Goal: Use online tool/utility: Utilize a website feature to perform a specific function

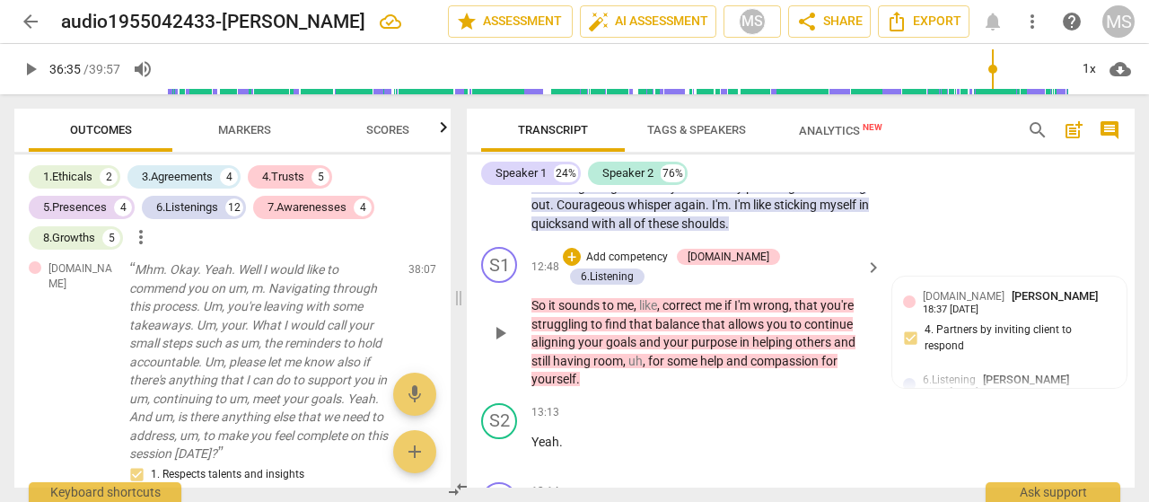
scroll to position [3578, 0]
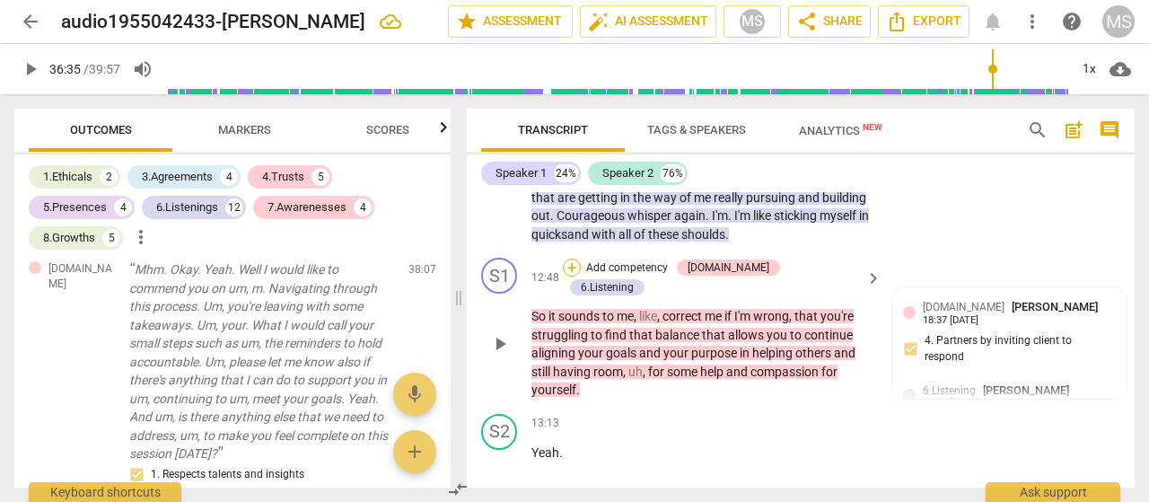
click at [581, 276] on div "+" at bounding box center [572, 268] width 18 height 18
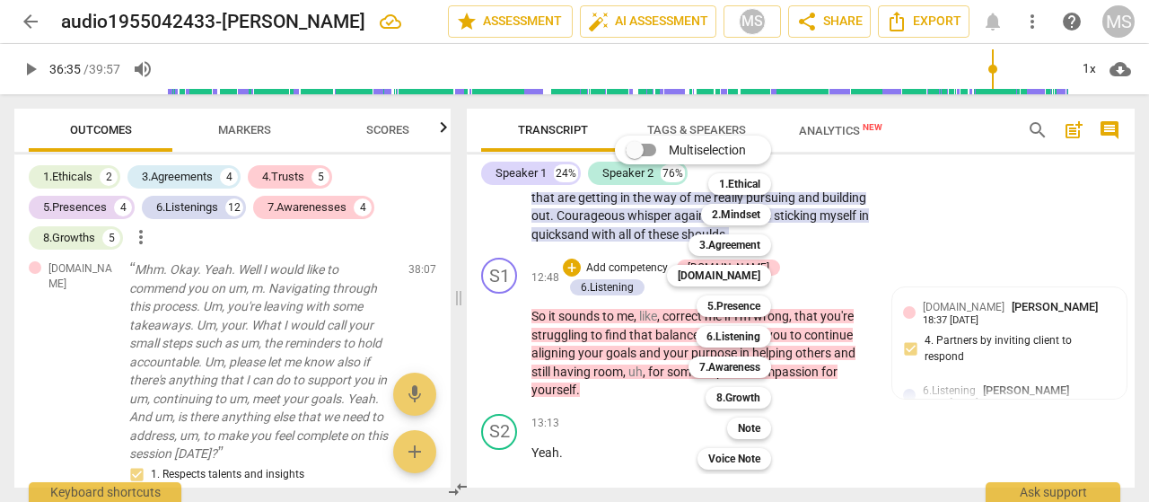
click at [953, 271] on div at bounding box center [574, 251] width 1149 height 502
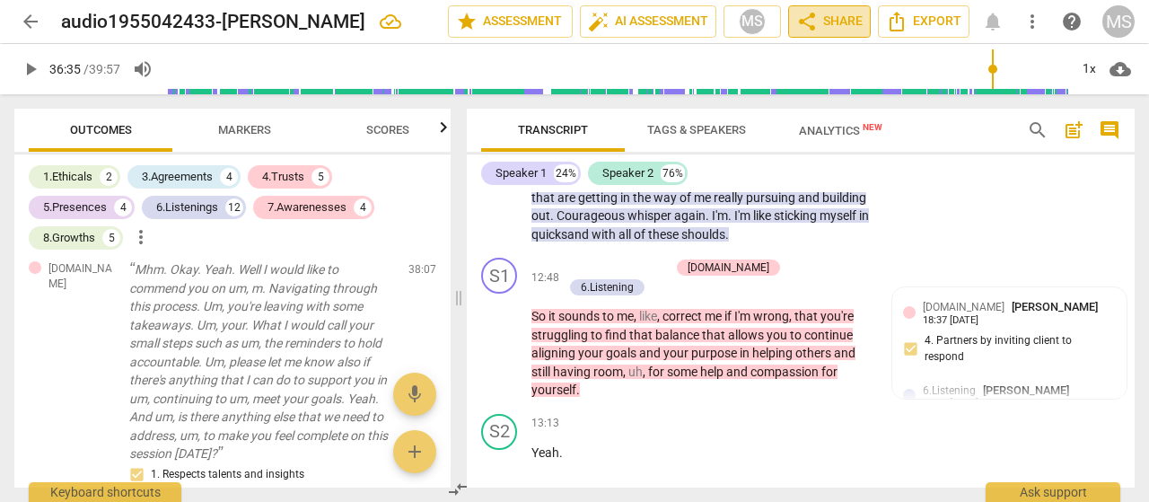
click at [810, 15] on span "share" at bounding box center [807, 22] width 22 height 22
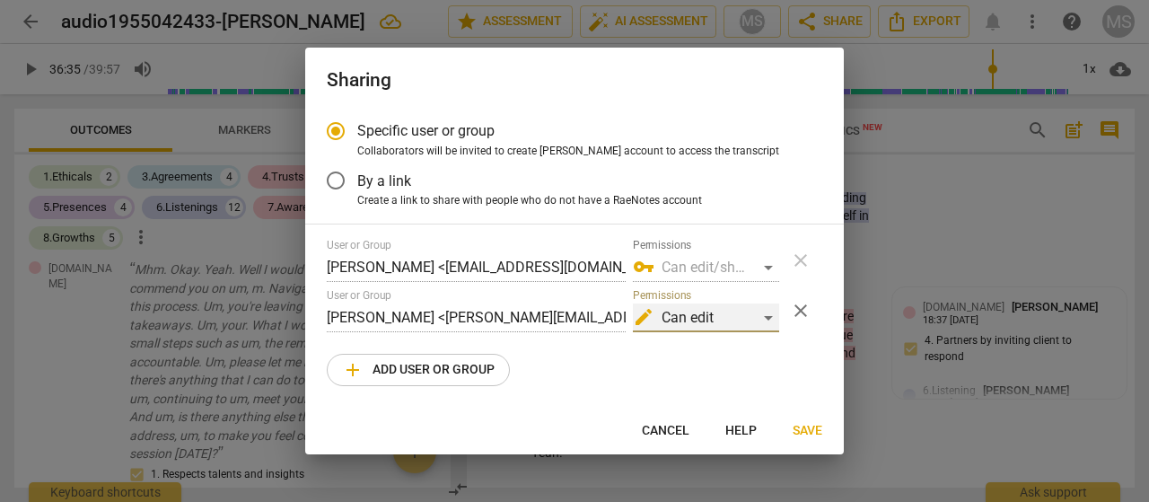
click at [772, 317] on div "edit Can edit" at bounding box center [706, 317] width 146 height 29
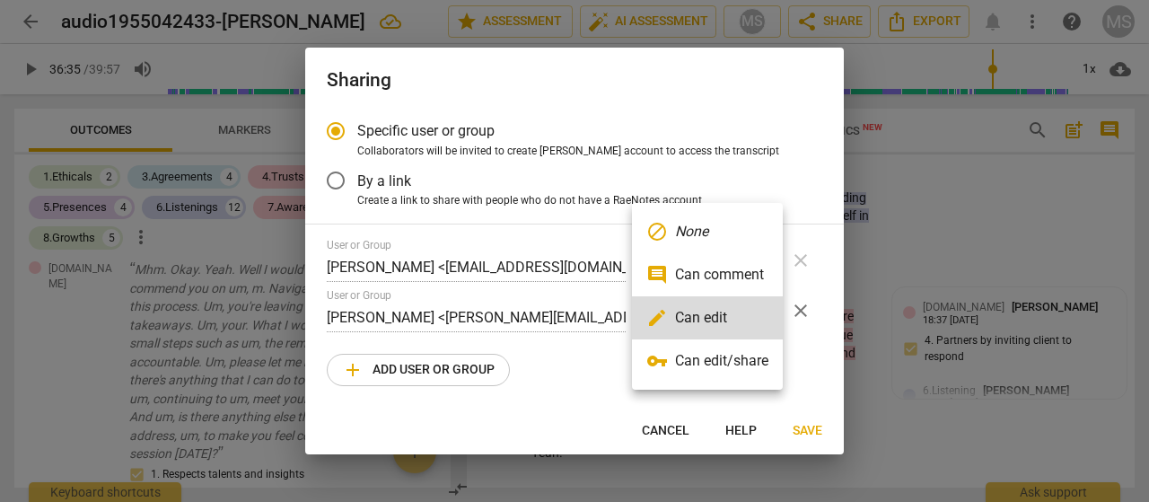
click at [793, 158] on div at bounding box center [574, 251] width 1149 height 502
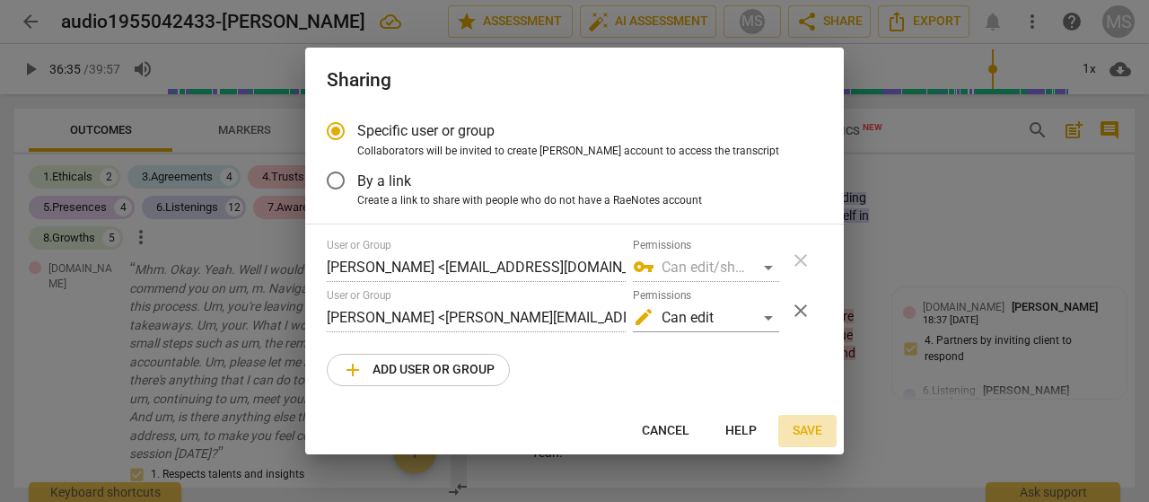
click at [806, 426] on span "Save" at bounding box center [808, 431] width 30 height 18
radio input "false"
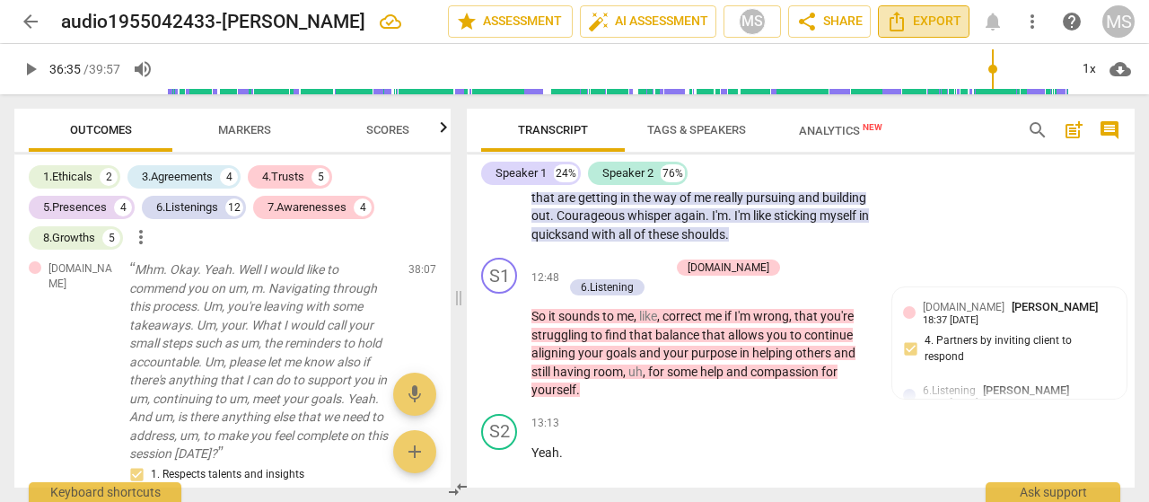
click at [899, 21] on icon "Export" at bounding box center [897, 22] width 22 height 22
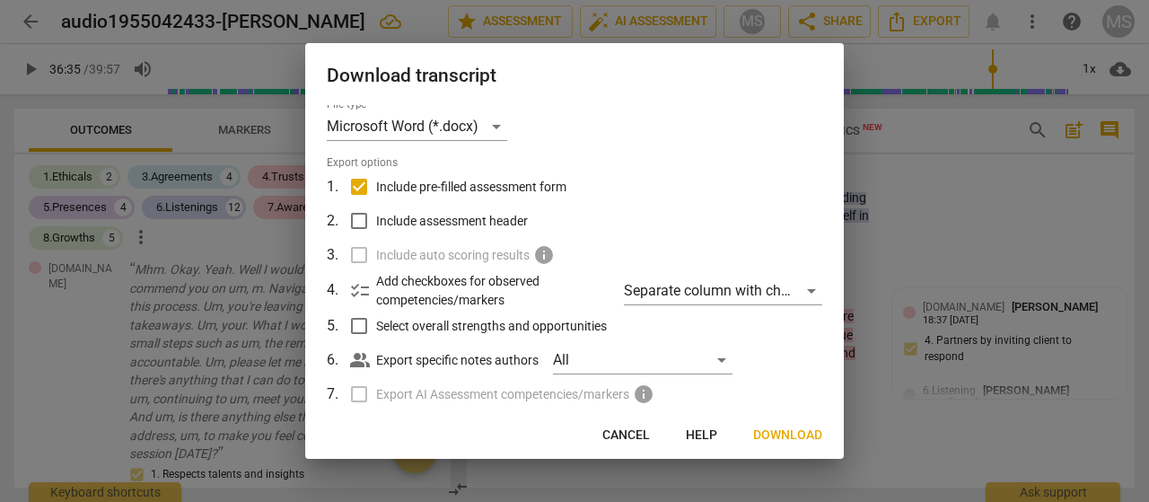
scroll to position [0, 0]
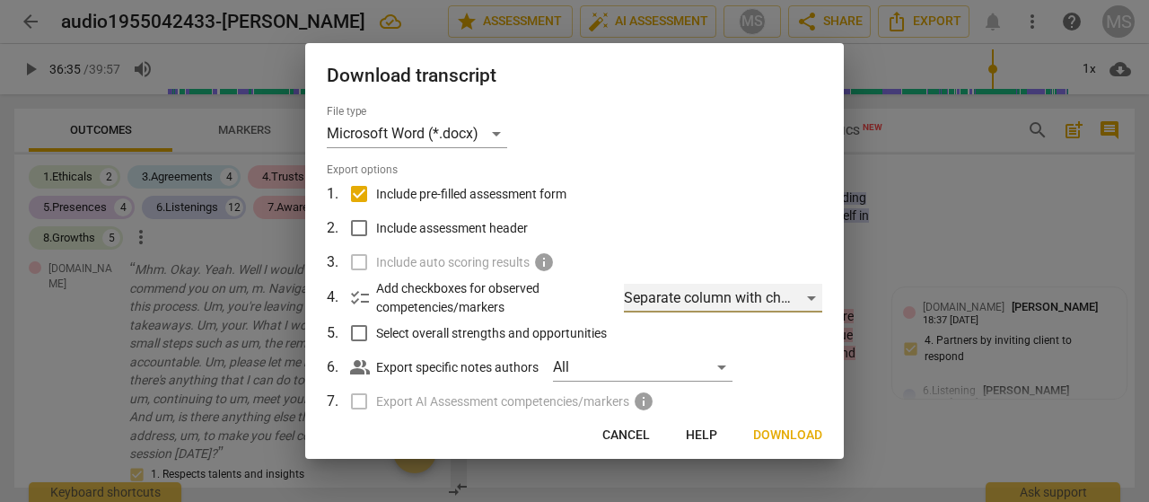
click at [809, 295] on div "Separate column with check marks" at bounding box center [723, 298] width 198 height 29
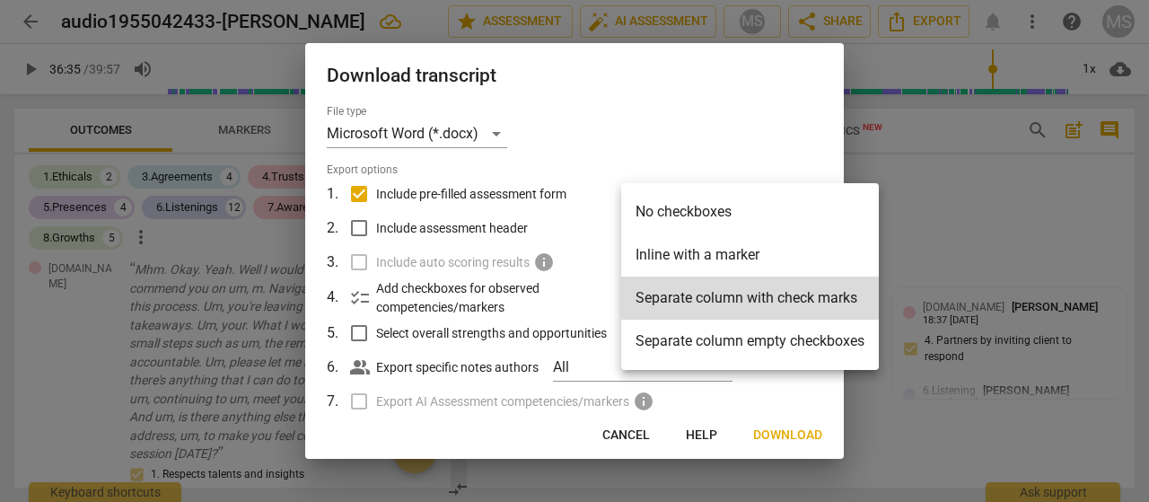
click at [747, 75] on div at bounding box center [574, 251] width 1149 height 502
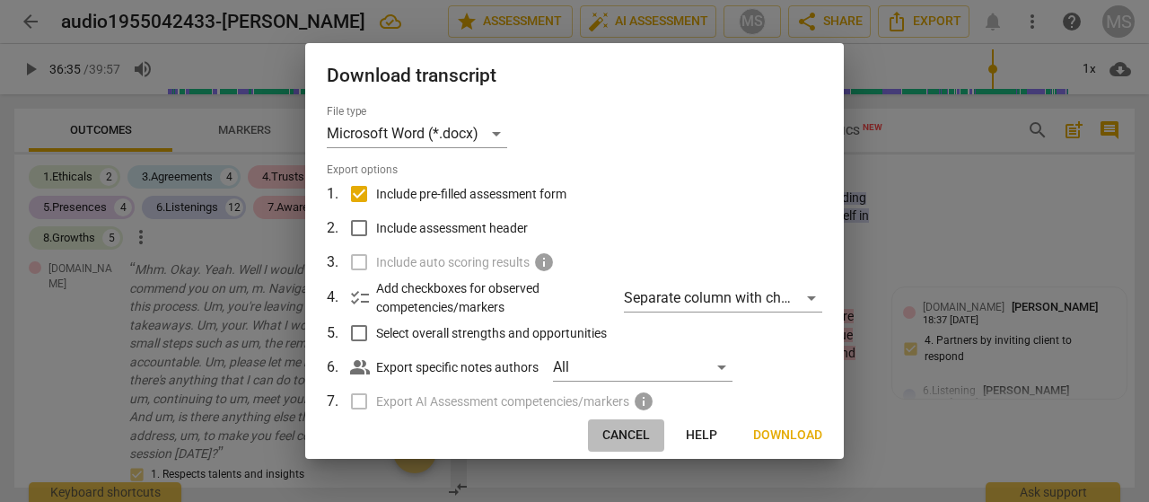
click at [637, 434] on span "Cancel" at bounding box center [626, 435] width 48 height 18
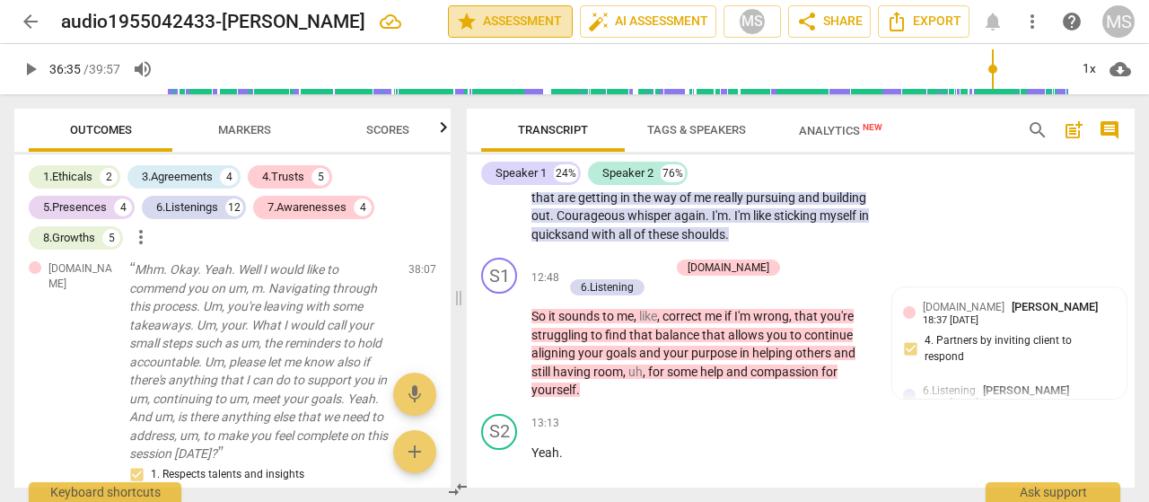
click at [526, 20] on span "star Assessment" at bounding box center [510, 22] width 109 height 22
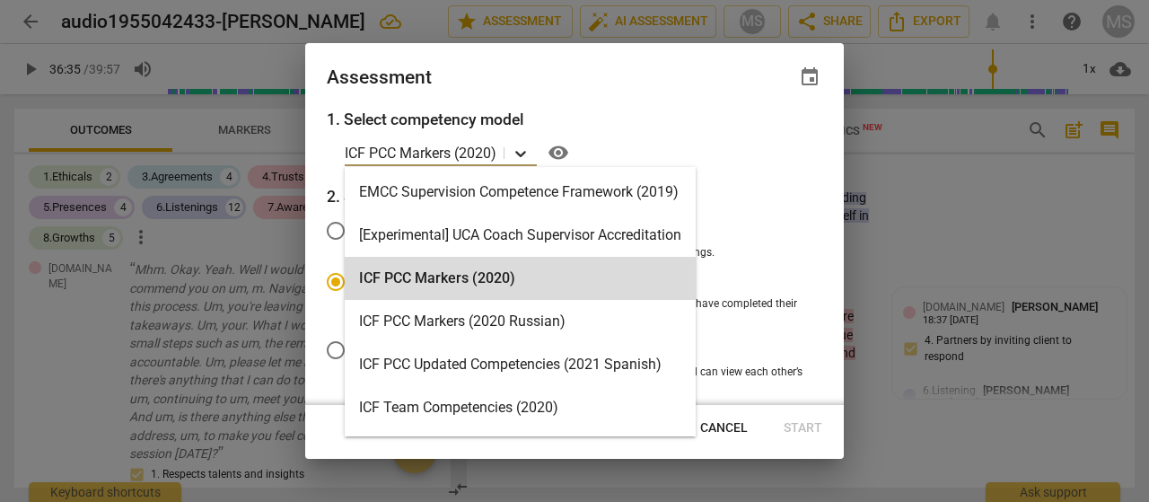
click at [524, 153] on icon at bounding box center [520, 154] width 11 height 6
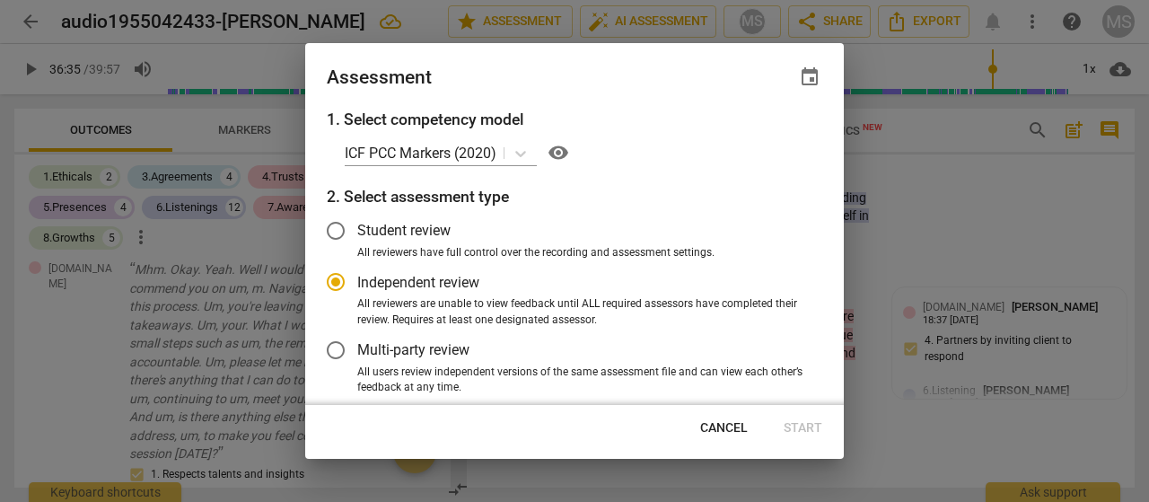
click at [628, 127] on h3 "1. Select competency model" at bounding box center [574, 119] width 495 height 23
radio input "false"
click at [338, 229] on input "Student review" at bounding box center [335, 230] width 43 height 43
radio input "false"
click at [339, 283] on input "Independent review" at bounding box center [335, 281] width 43 height 43
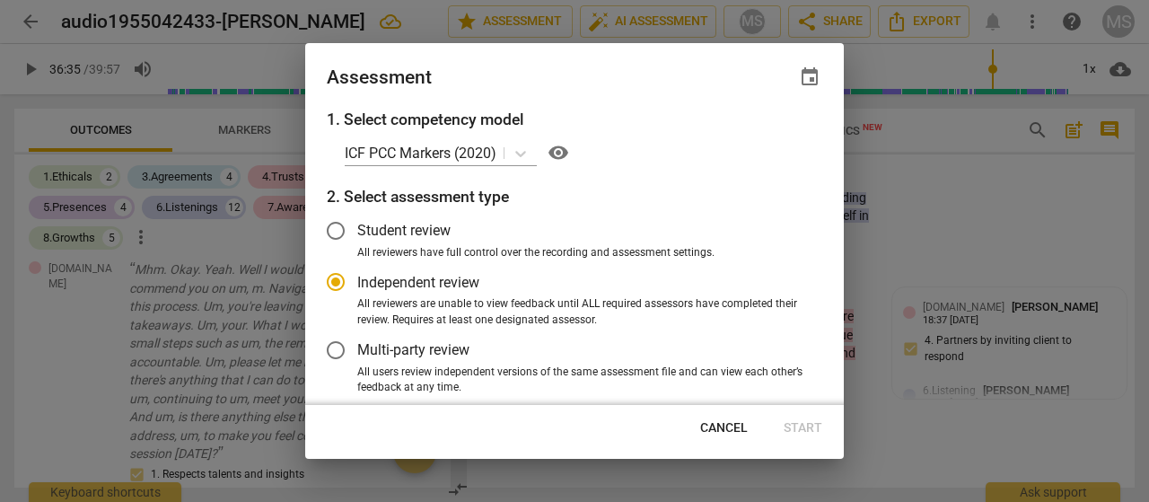
radio input "false"
click at [337, 235] on input "Student review" at bounding box center [335, 230] width 43 height 43
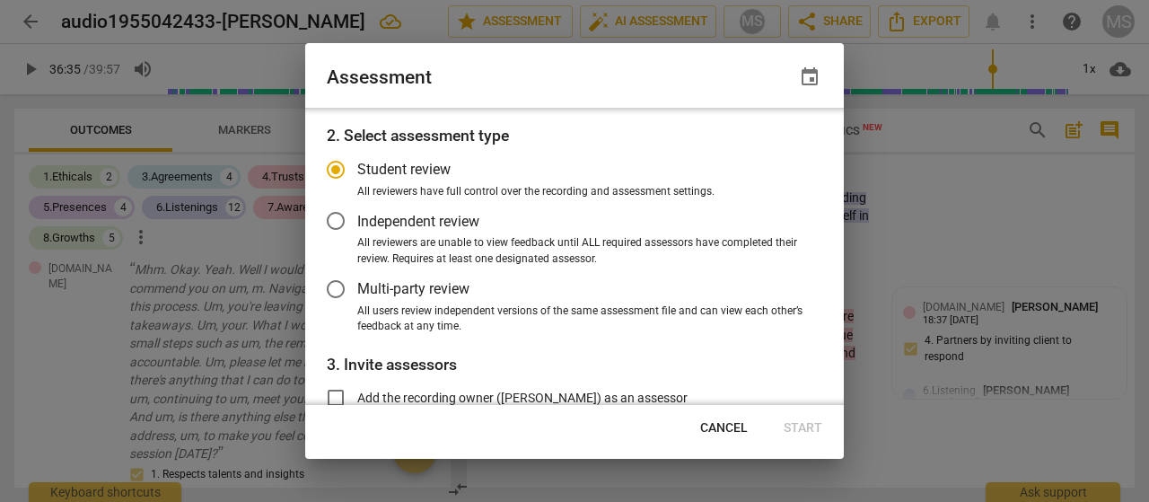
scroll to position [90, 0]
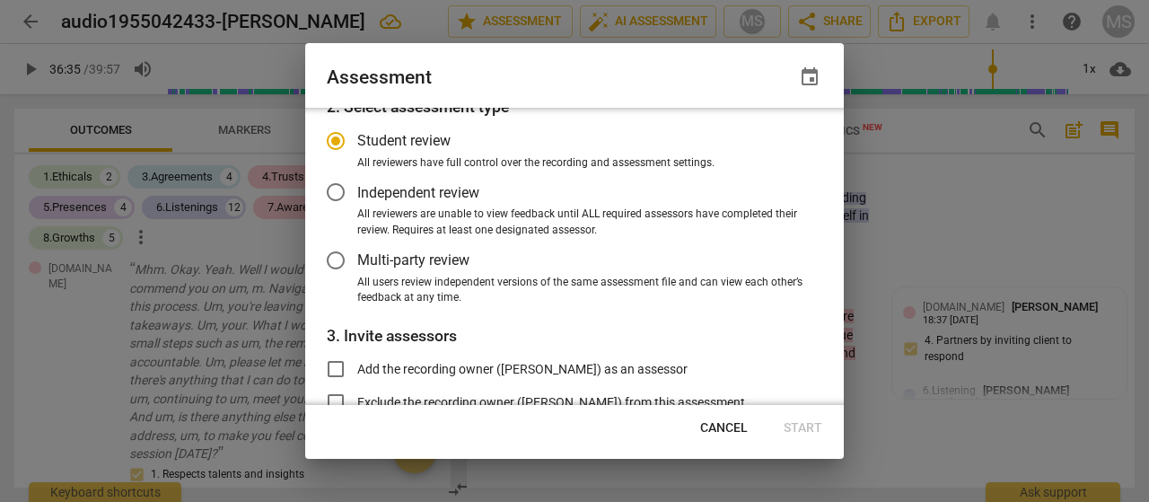
click at [799, 422] on div "Cancel Start" at bounding box center [574, 428] width 531 height 32
click at [921, 281] on div at bounding box center [574, 251] width 1149 height 502
radio input "false"
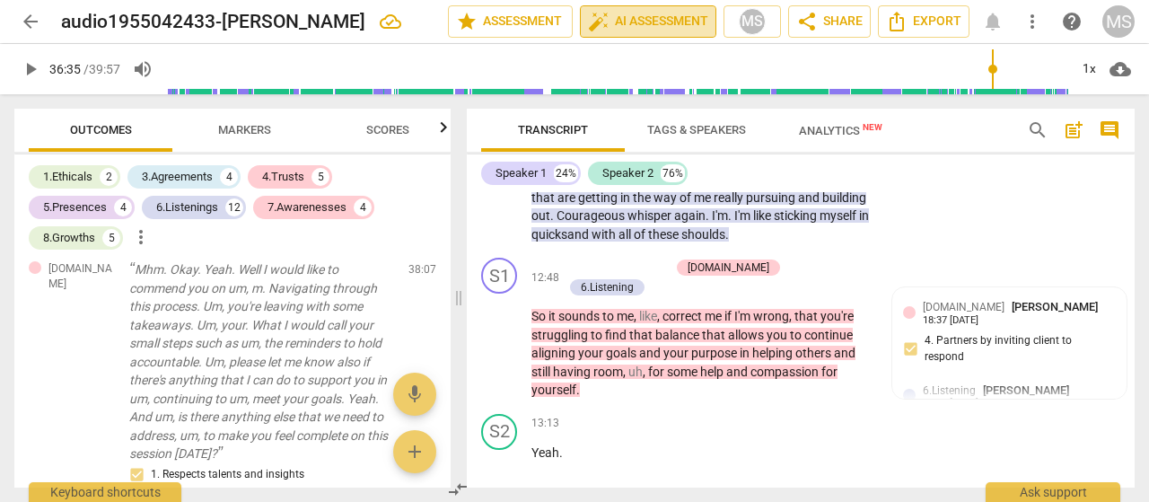
click at [624, 13] on span "auto_fix_high AI Assessment" at bounding box center [648, 22] width 120 height 22
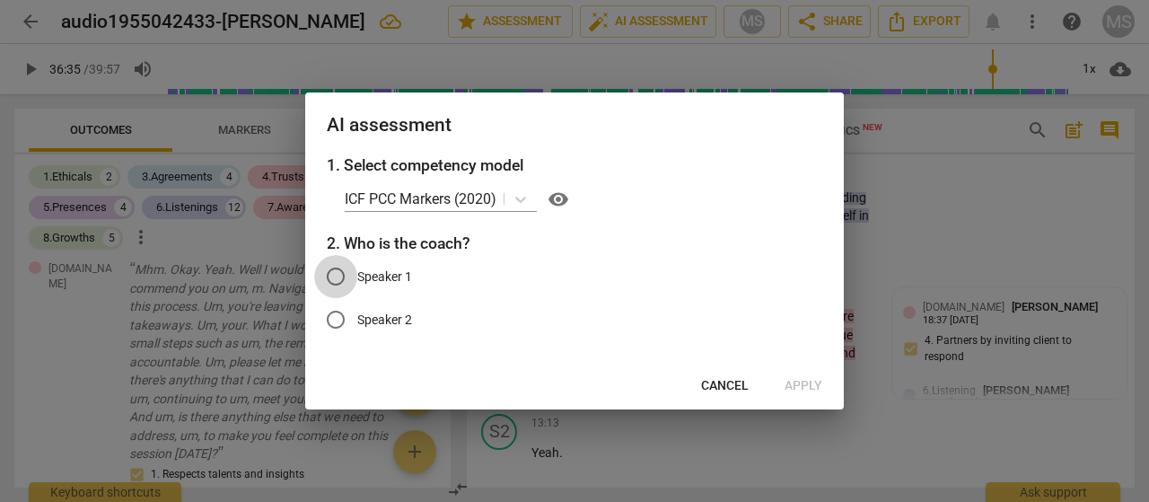
click at [333, 276] on input "Speaker 1" at bounding box center [335, 276] width 43 height 43
radio input "true"
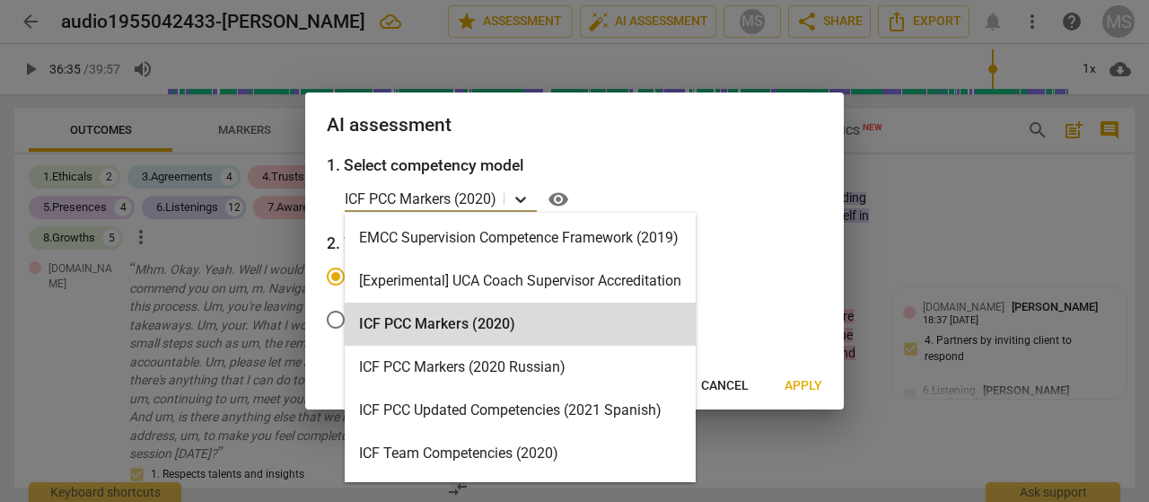
click at [526, 195] on icon at bounding box center [521, 199] width 18 height 18
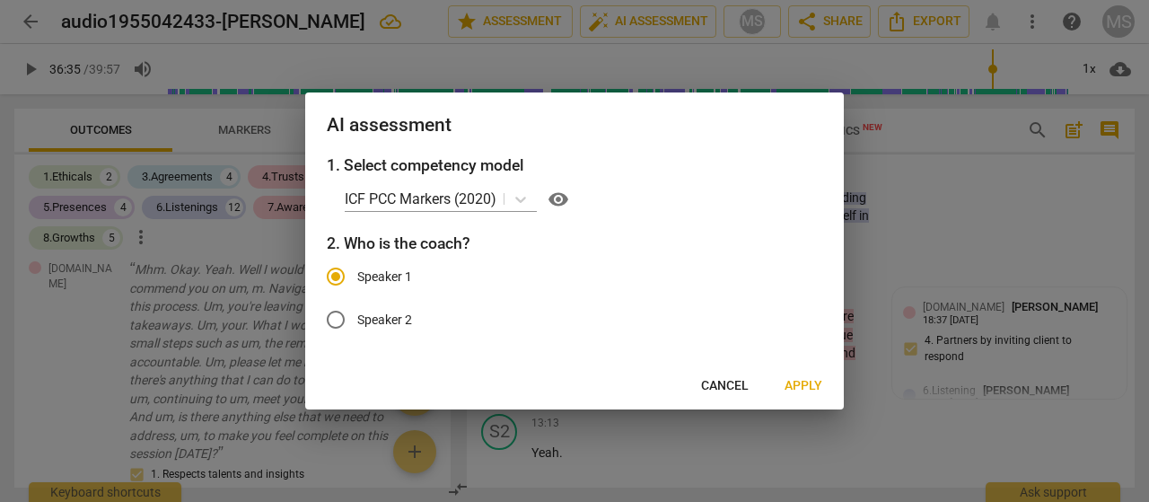
click at [696, 182] on div "1. Select competency model ICF PCC Markers (2020) visibility 2. Who is the coac…" at bounding box center [574, 257] width 539 height 209
click at [810, 385] on span "Apply" at bounding box center [804, 386] width 38 height 18
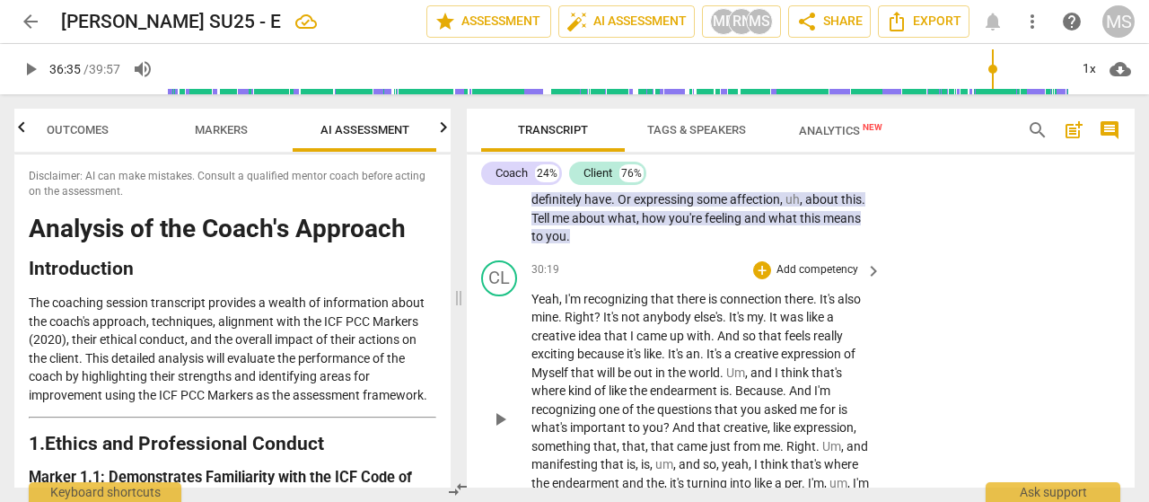
scroll to position [8529, 0]
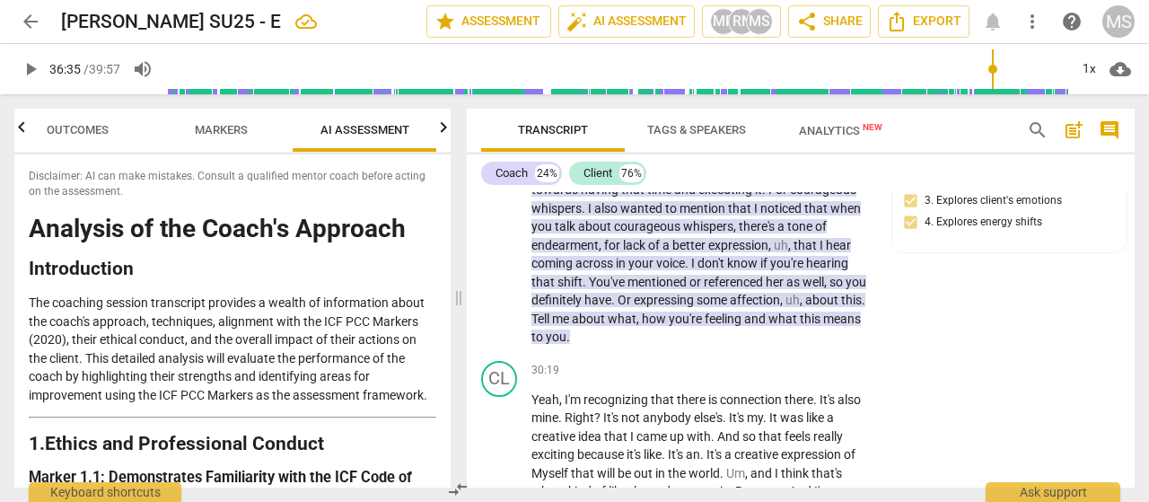
click at [1134, 374] on div "CO play_arrow pause 00:03 + Add competency AI Competency keyboard_arrow_right H…" at bounding box center [801, 339] width 668 height 295
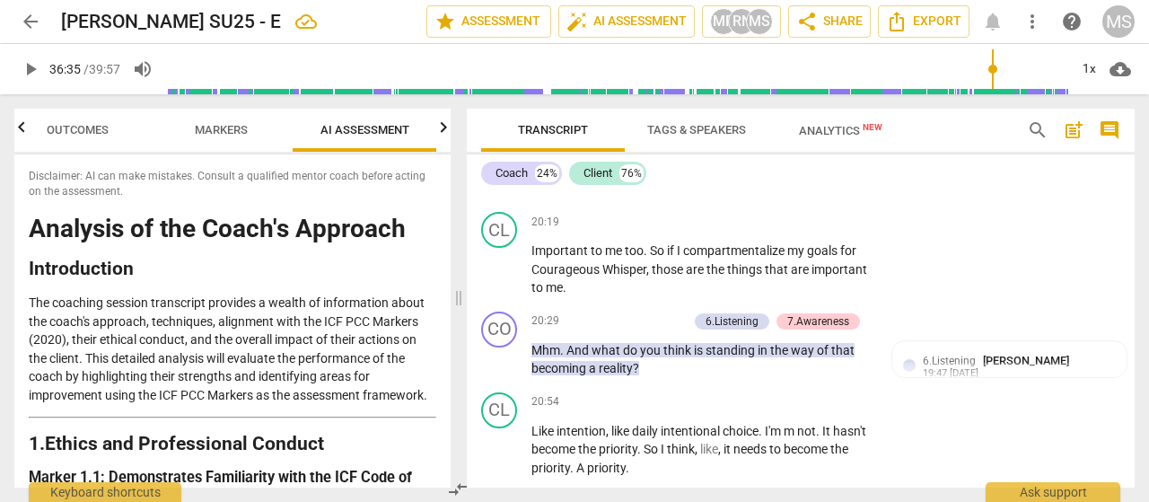
scroll to position [5772, 0]
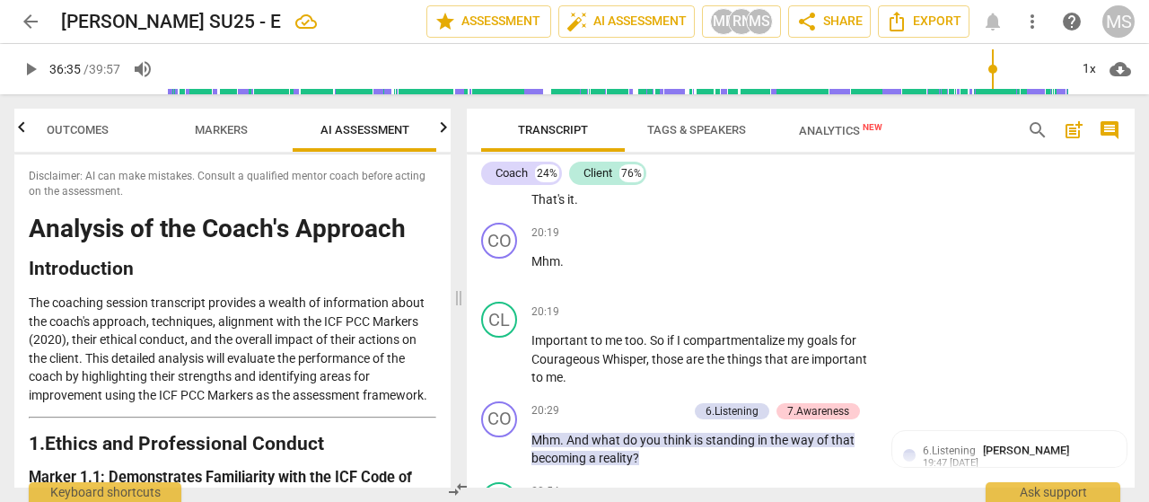
click at [567, 206] on span "That's" at bounding box center [549, 199] width 36 height 14
click at [504, 136] on span "pause" at bounding box center [500, 126] width 22 height 22
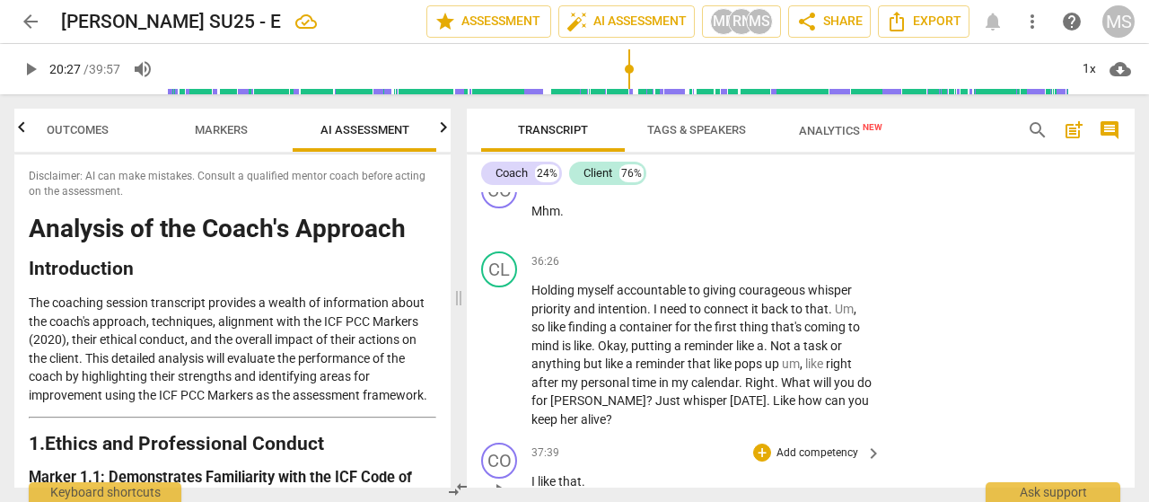
scroll to position [10964, 0]
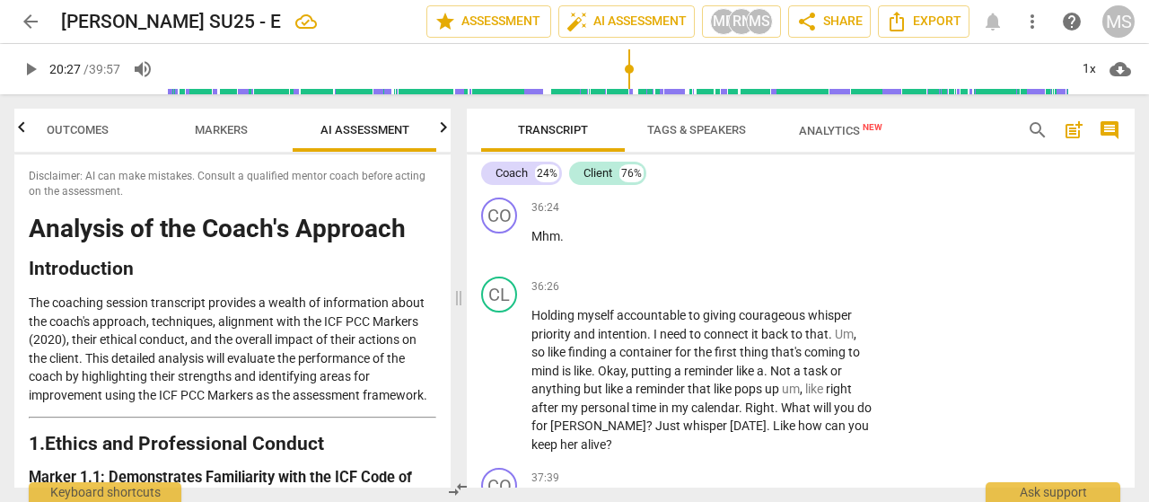
click at [768, 181] on span "for" at bounding box center [761, 174] width 19 height 14
click at [781, 181] on span "me" at bounding box center [779, 174] width 17 height 14
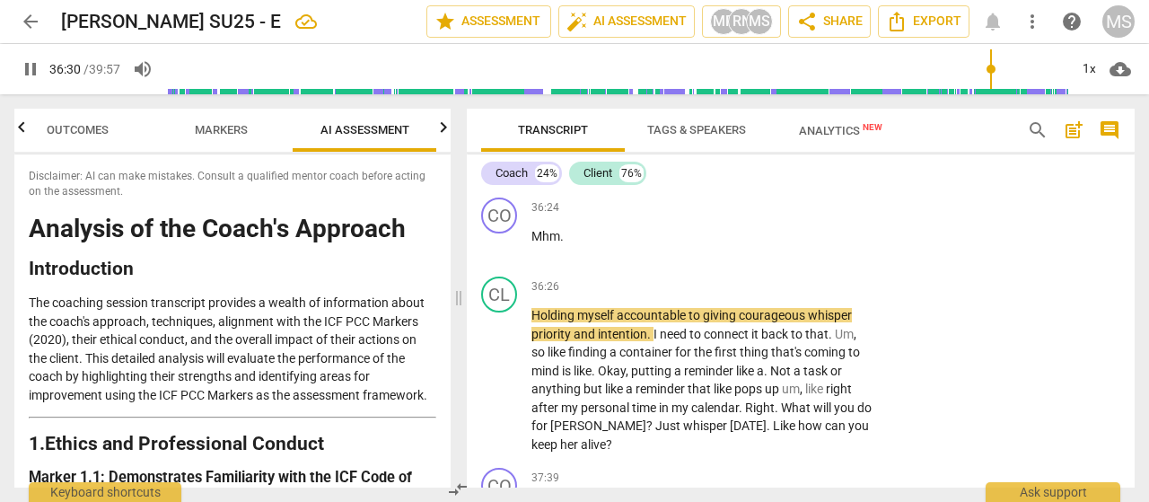
click at [499, 148] on span "pause" at bounding box center [500, 138] width 22 height 22
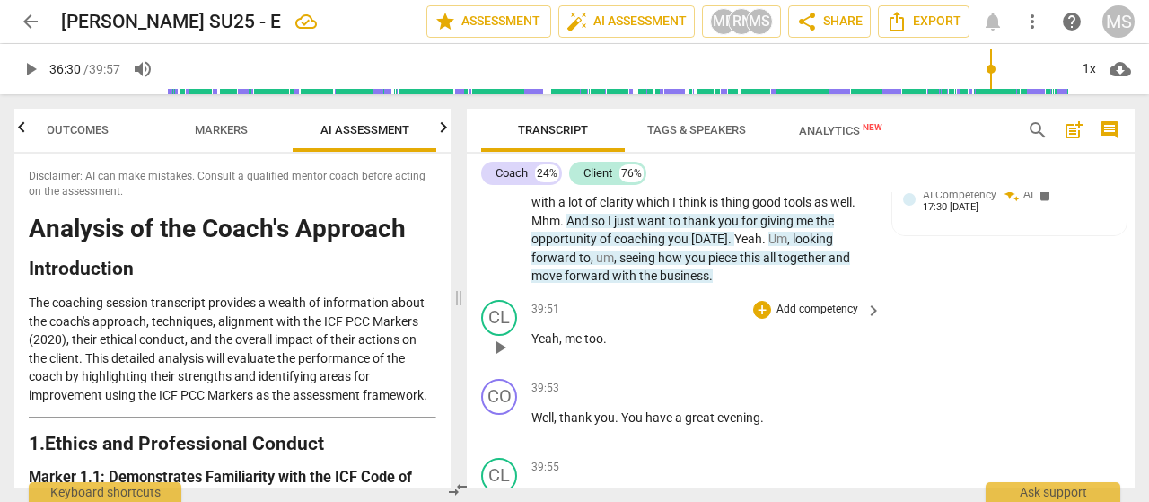
scroll to position [12400, 0]
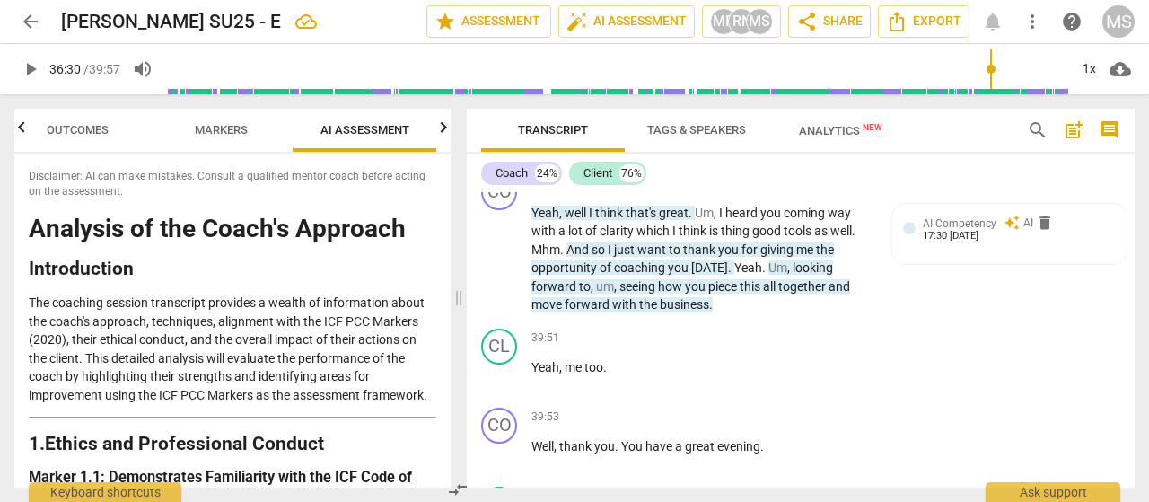
click at [553, 139] on span "Yeah" at bounding box center [545, 132] width 28 height 14
click at [542, 139] on span "Yeah" at bounding box center [545, 132] width 28 height 14
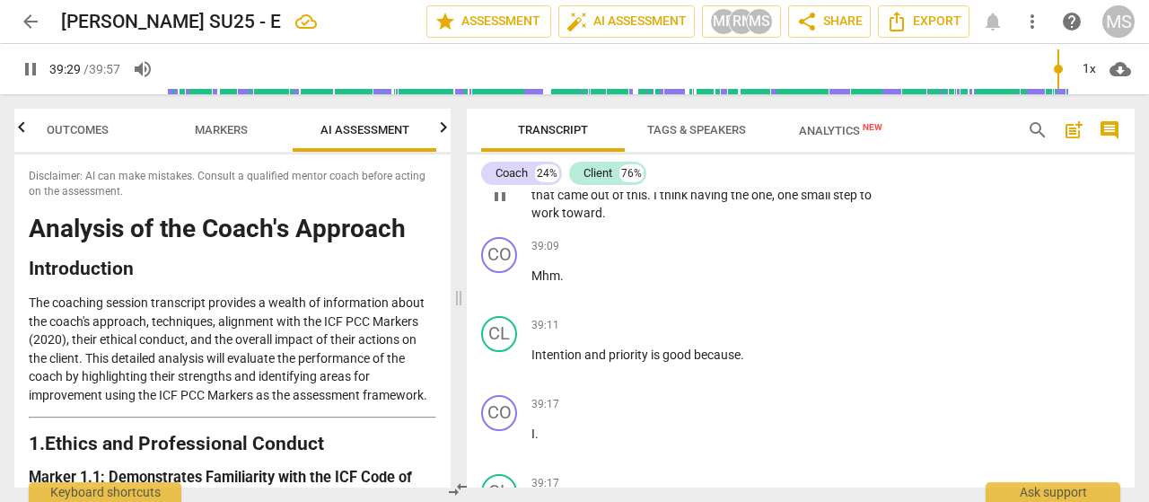
scroll to position [11771, 0]
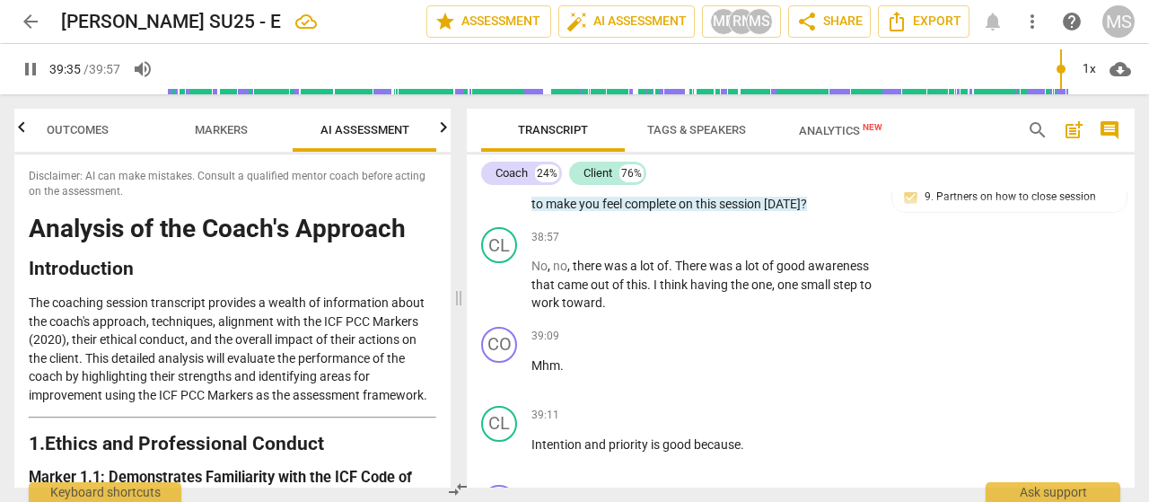
click at [751, 192] on span "need" at bounding box center [759, 185] width 30 height 14
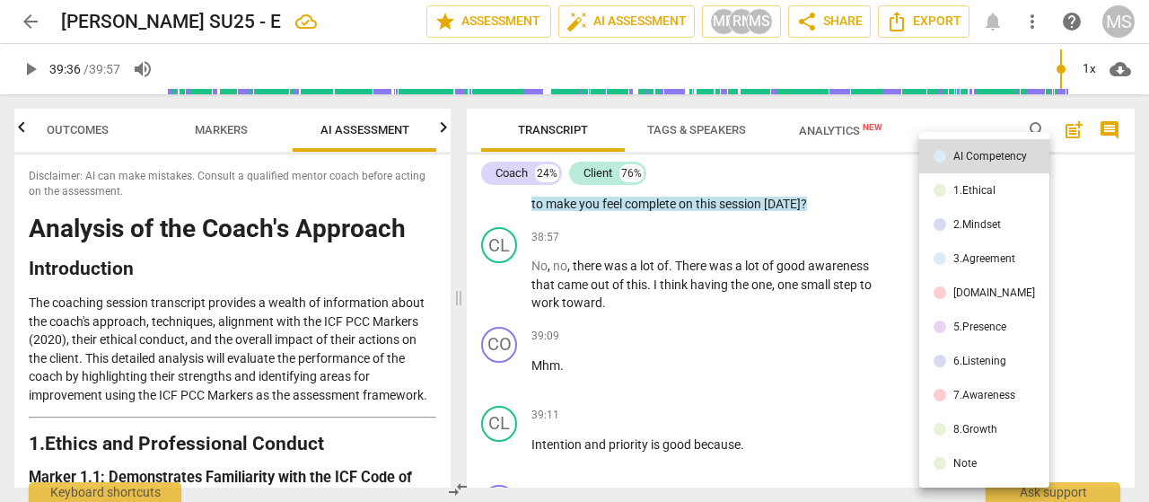
click at [792, 240] on div at bounding box center [574, 251] width 1149 height 502
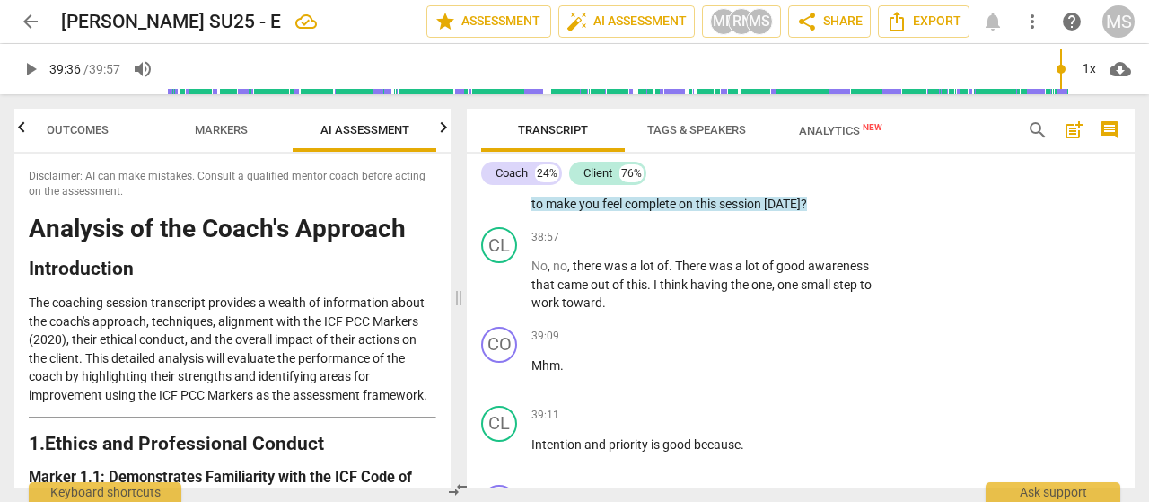
click at [792, 155] on span "that" at bounding box center [779, 148] width 26 height 14
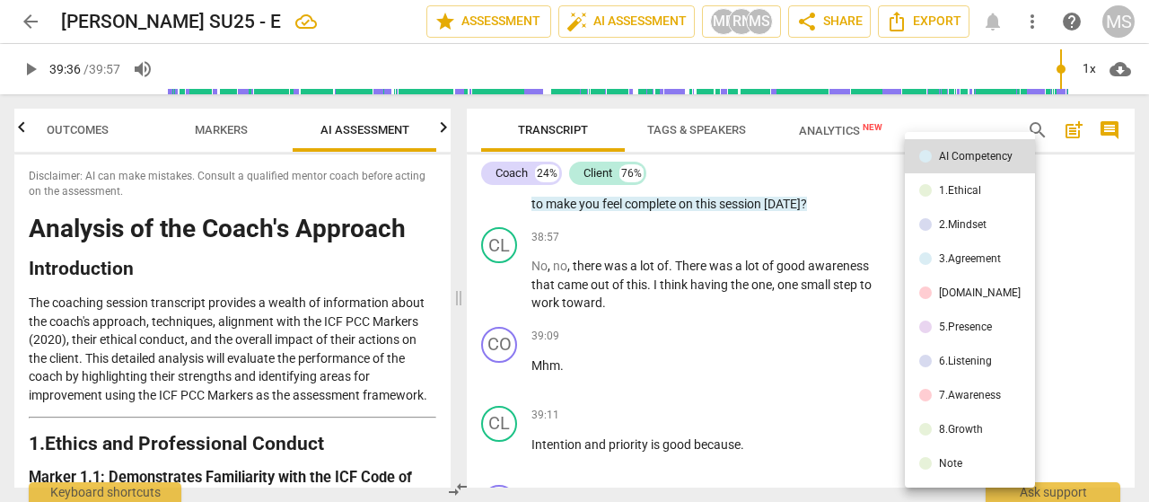
click at [792, 240] on div at bounding box center [574, 251] width 1149 height 502
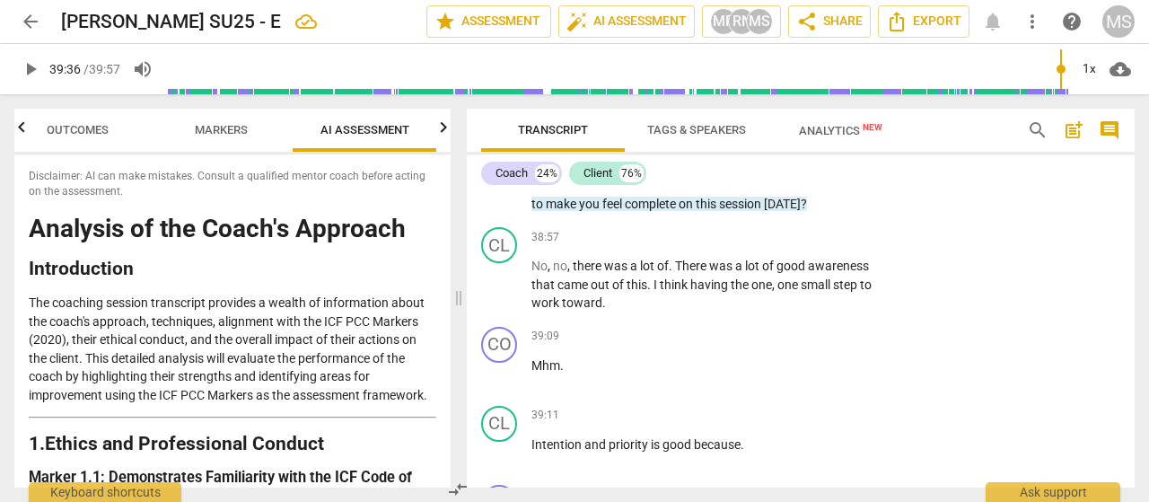
click at [781, 155] on span "that" at bounding box center [779, 148] width 26 height 14
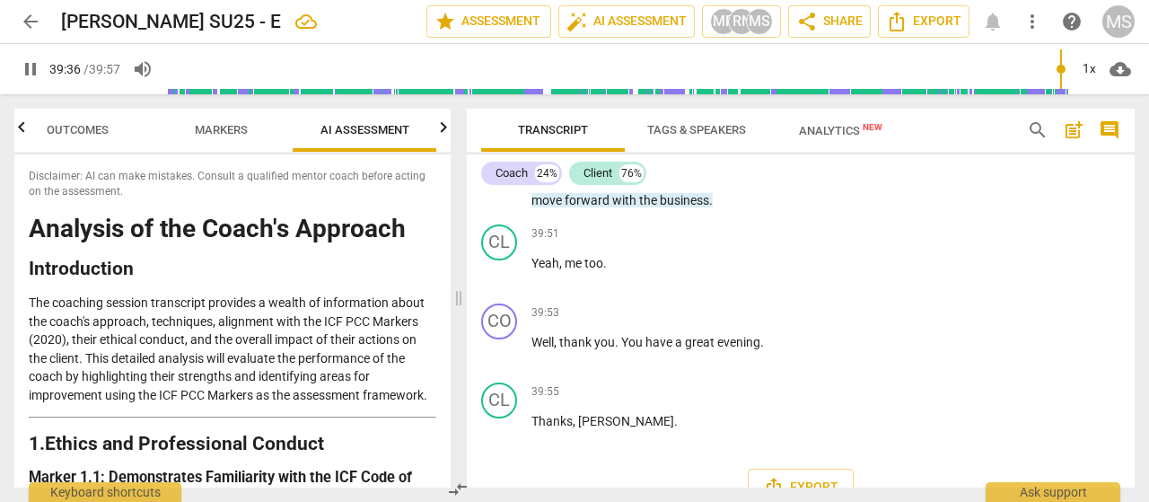
click at [781, 153] on span "giving" at bounding box center [778, 145] width 36 height 14
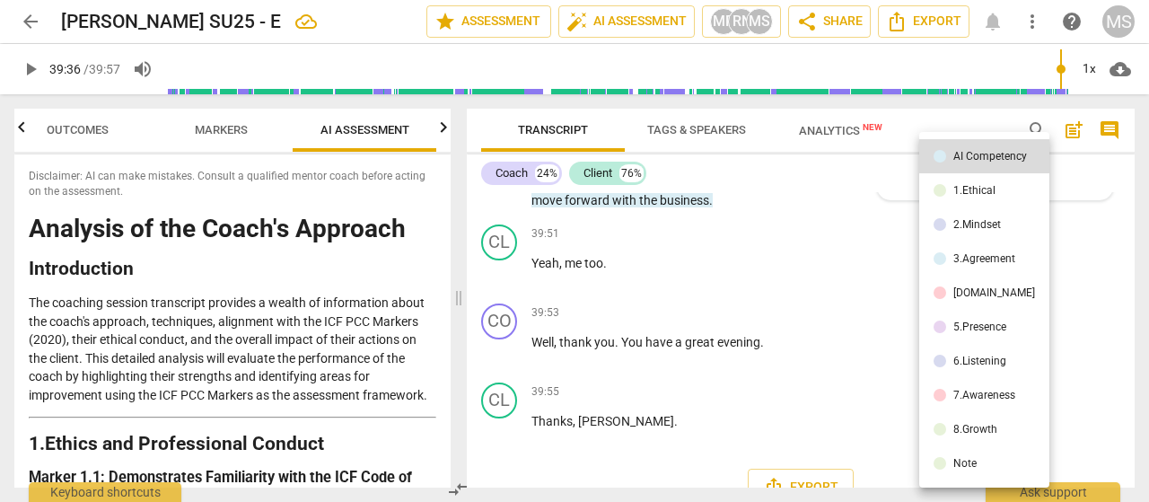
click at [781, 232] on div at bounding box center [574, 251] width 1149 height 502
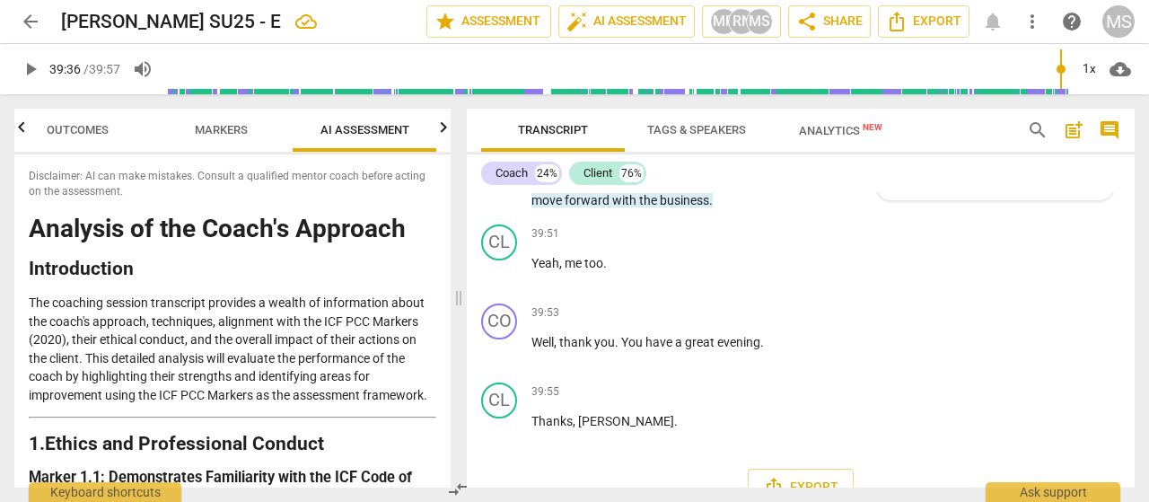
click at [506, 166] on span "play_arrow" at bounding box center [500, 156] width 22 height 22
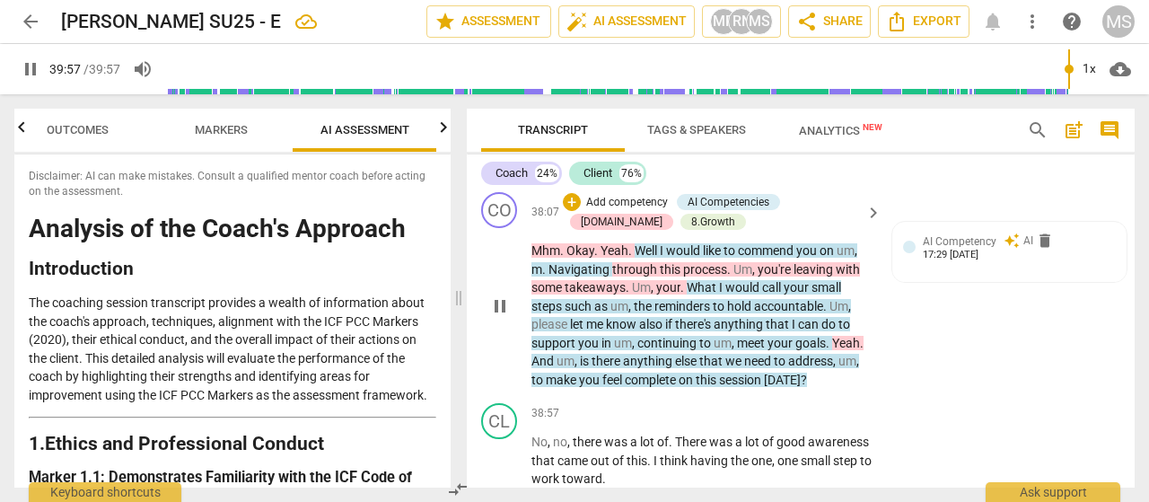
scroll to position [11516, 0]
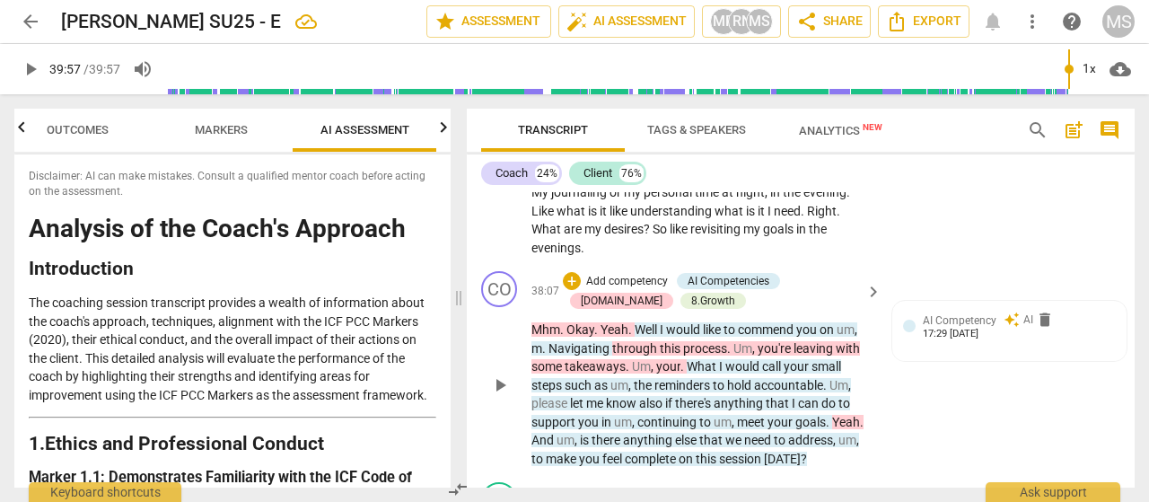
click at [539, 337] on span "Mhm" at bounding box center [545, 329] width 29 height 14
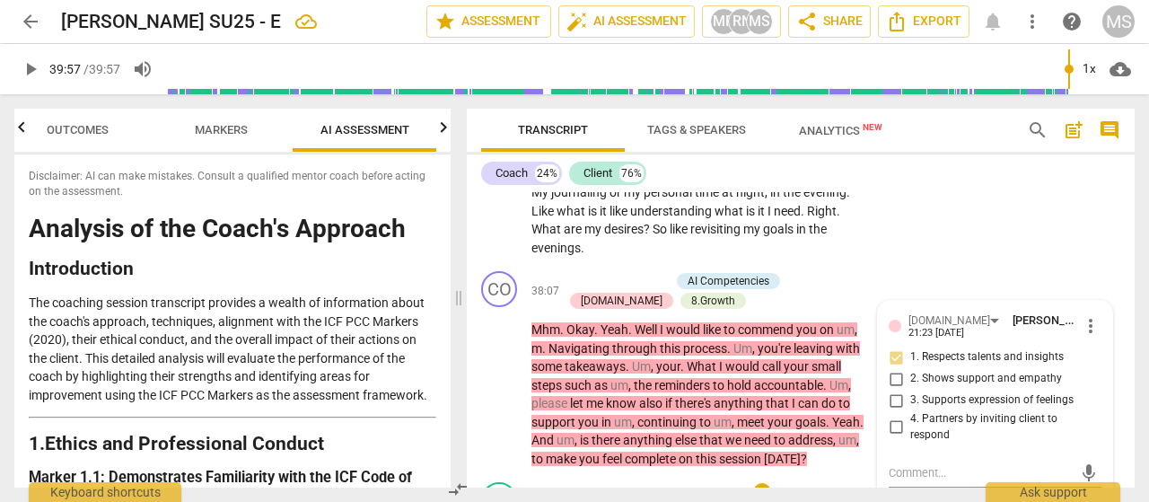
scroll to position [11741, 0]
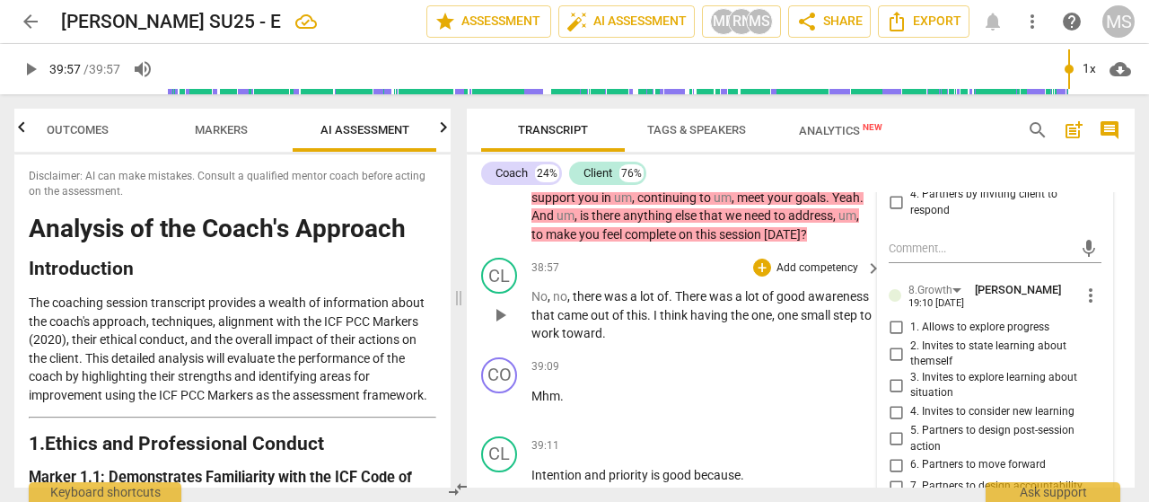
click at [550, 343] on p "No , no , there was a lot of . There was a lot of good awareness that came out …" at bounding box center [701, 315] width 341 height 56
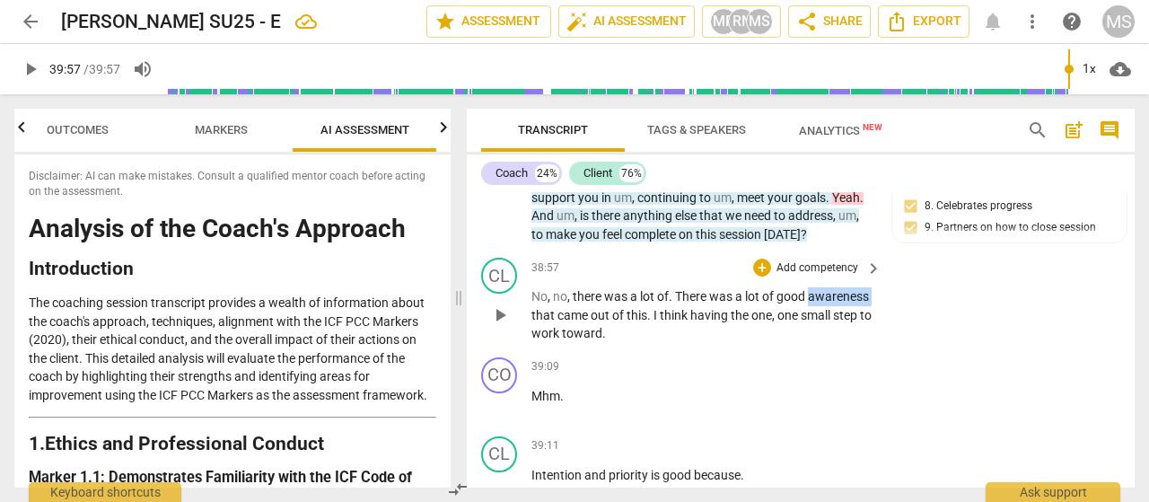
click at [550, 343] on p "No , no , there was a lot of . There was a lot of good awareness that came out …" at bounding box center [701, 315] width 341 height 56
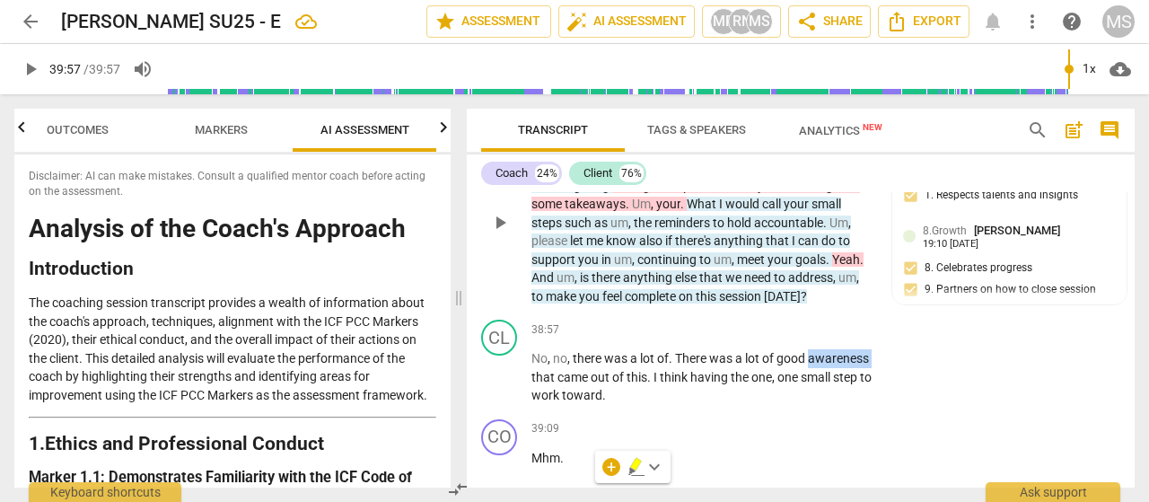
scroll to position [11651, 0]
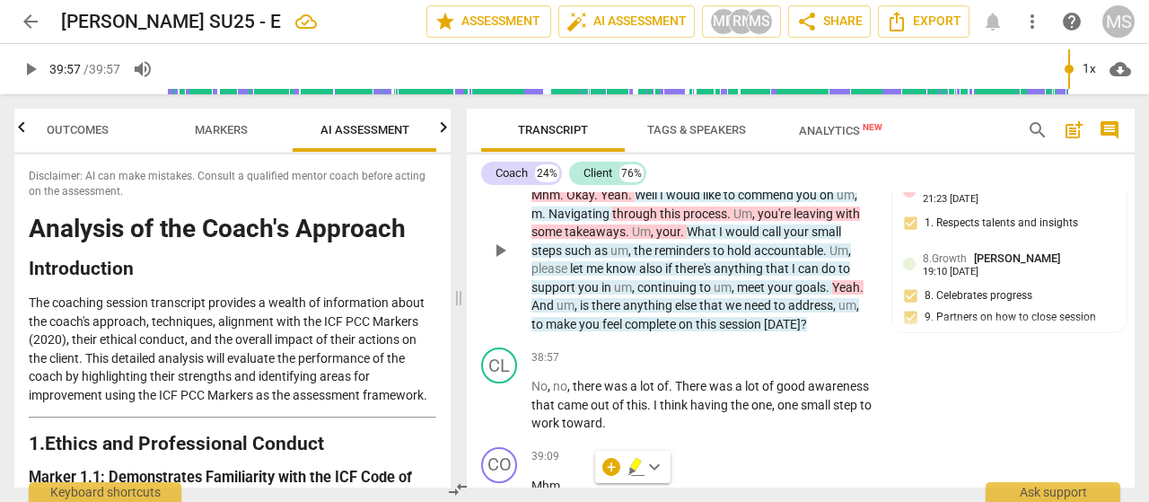
click at [539, 202] on span "Mhm" at bounding box center [545, 195] width 29 height 14
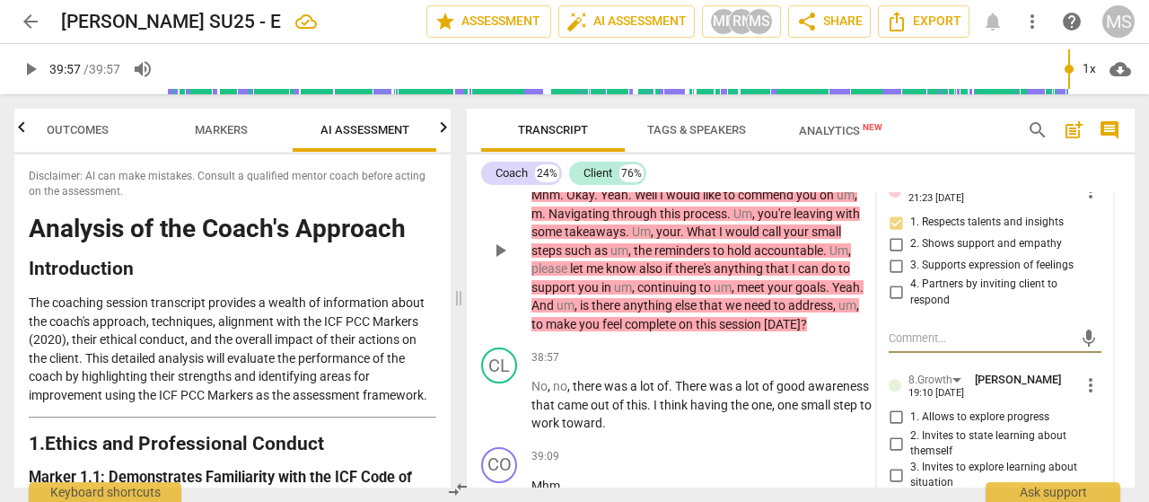
click at [490, 261] on span "play_arrow" at bounding box center [500, 251] width 22 height 22
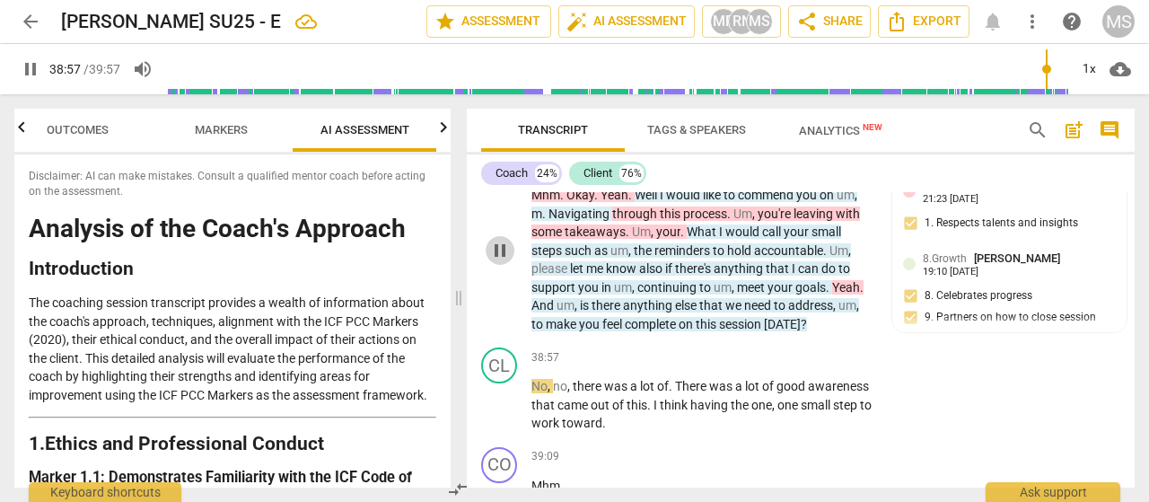
click at [497, 261] on span "pause" at bounding box center [500, 251] width 22 height 22
type input "2338"
